Goal: Task Accomplishment & Management: Complete application form

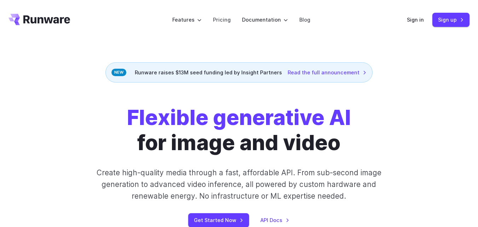
click at [276, 38] on header "Features Tasks Image generation Video generation Sonic Inference Engine™ Models…" at bounding box center [239, 20] width 478 height 40
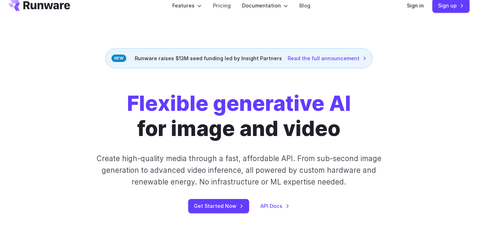
scroll to position [71, 0]
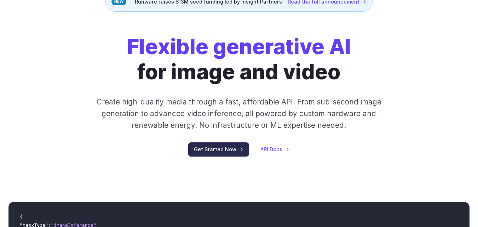
click at [218, 150] on link "Get Started Now" at bounding box center [218, 149] width 61 height 14
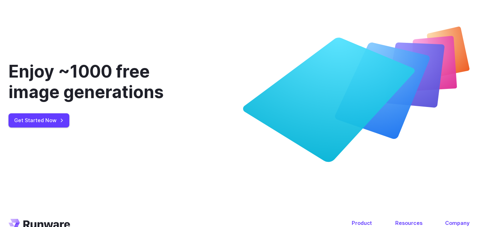
scroll to position [2646, 0]
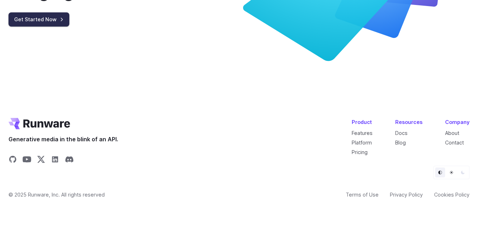
click at [48, 26] on link "Get Started Now" at bounding box center [38, 19] width 61 height 14
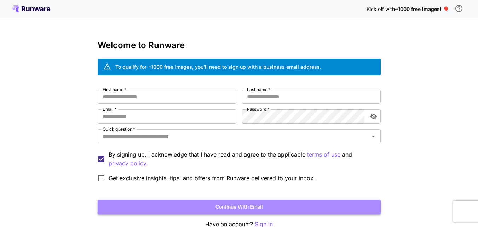
click at [155, 204] on button "Continue with email" at bounding box center [239, 207] width 283 height 15
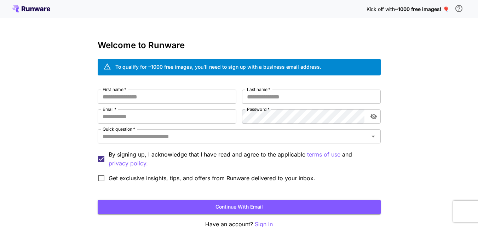
click at [73, 204] on div "Kick off with ~1000 free images! 🎈 Welcome to Runware To qualify for ~1000 free…" at bounding box center [239, 133] width 478 height 267
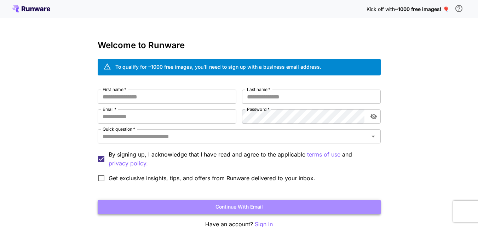
click at [208, 207] on button "Continue with email" at bounding box center [239, 207] width 283 height 15
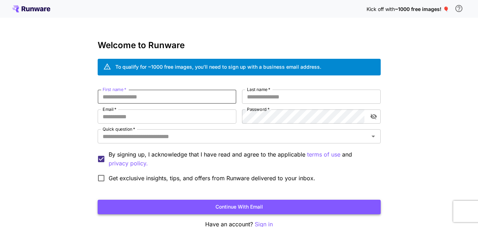
click at [208, 207] on button "Continue with email" at bounding box center [239, 207] width 283 height 15
